Goal: Information Seeking & Learning: Learn about a topic

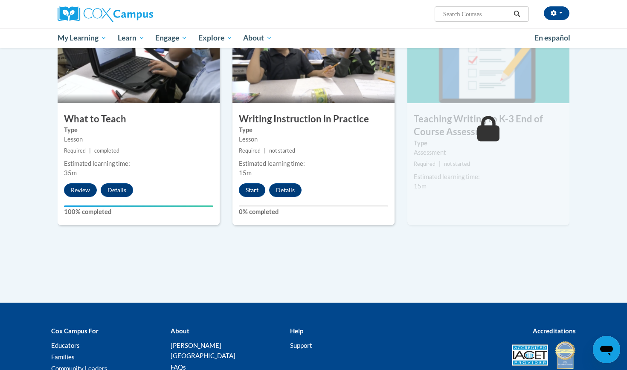
scroll to position [451, 0]
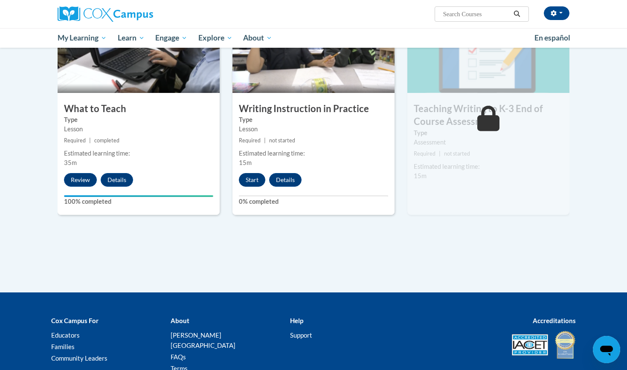
click at [255, 180] on button "Start" at bounding box center [252, 180] width 26 height 14
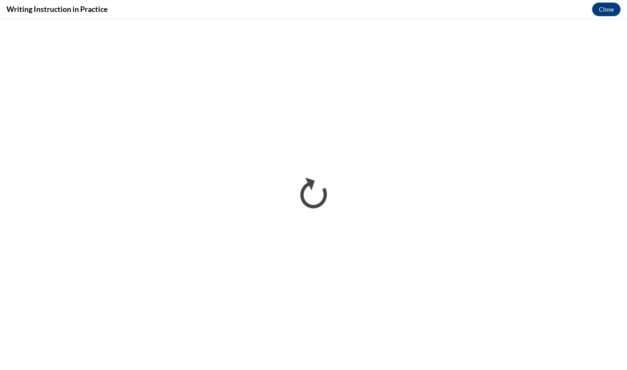
scroll to position [0, 0]
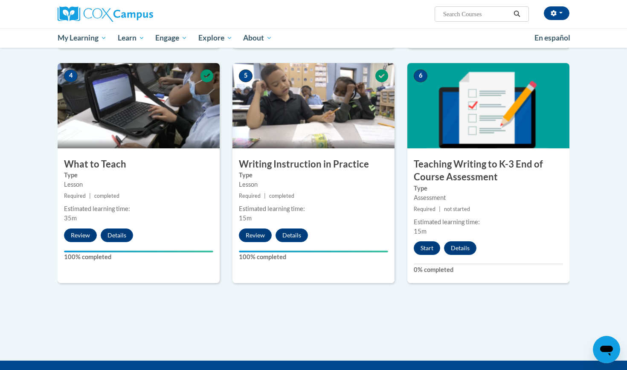
scroll to position [404, 0]
